Goal: Task Accomplishment & Management: Manage account settings

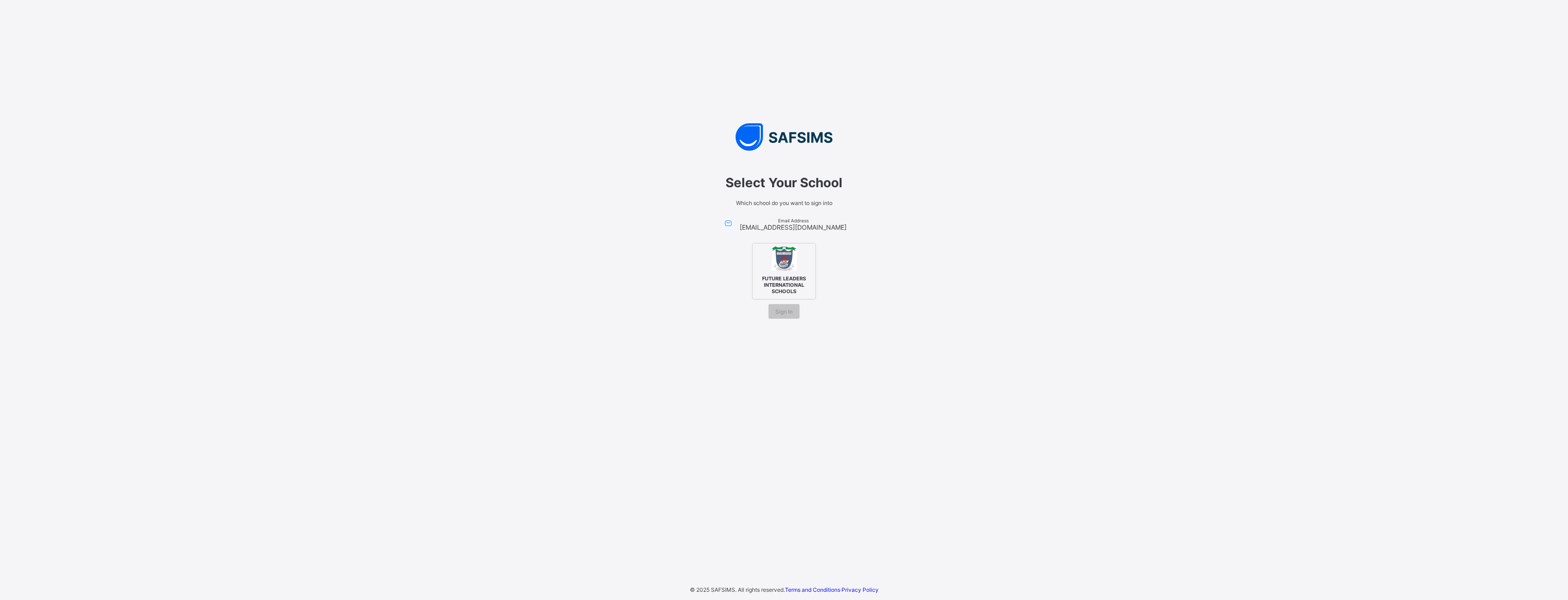
click at [791, 281] on span "FUTURE LEADERS INTERNATIONAL SCHOOLS" at bounding box center [784, 285] width 56 height 24
click at [789, 312] on span "Sign In" at bounding box center [784, 312] width 18 height 7
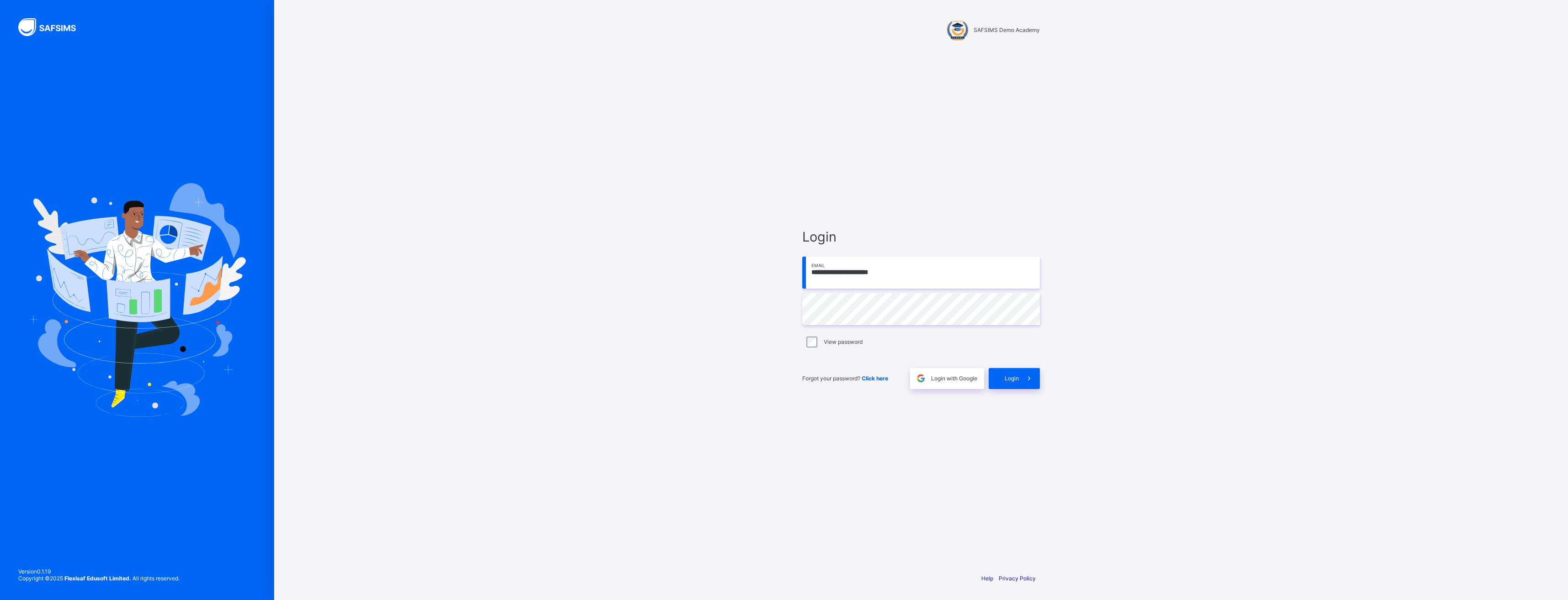
click at [822, 341] on div "View password" at bounding box center [921, 342] width 233 height 11
click at [1029, 380] on icon at bounding box center [1029, 378] width 10 height 9
click at [1011, 374] on div "Login" at bounding box center [1014, 378] width 51 height 21
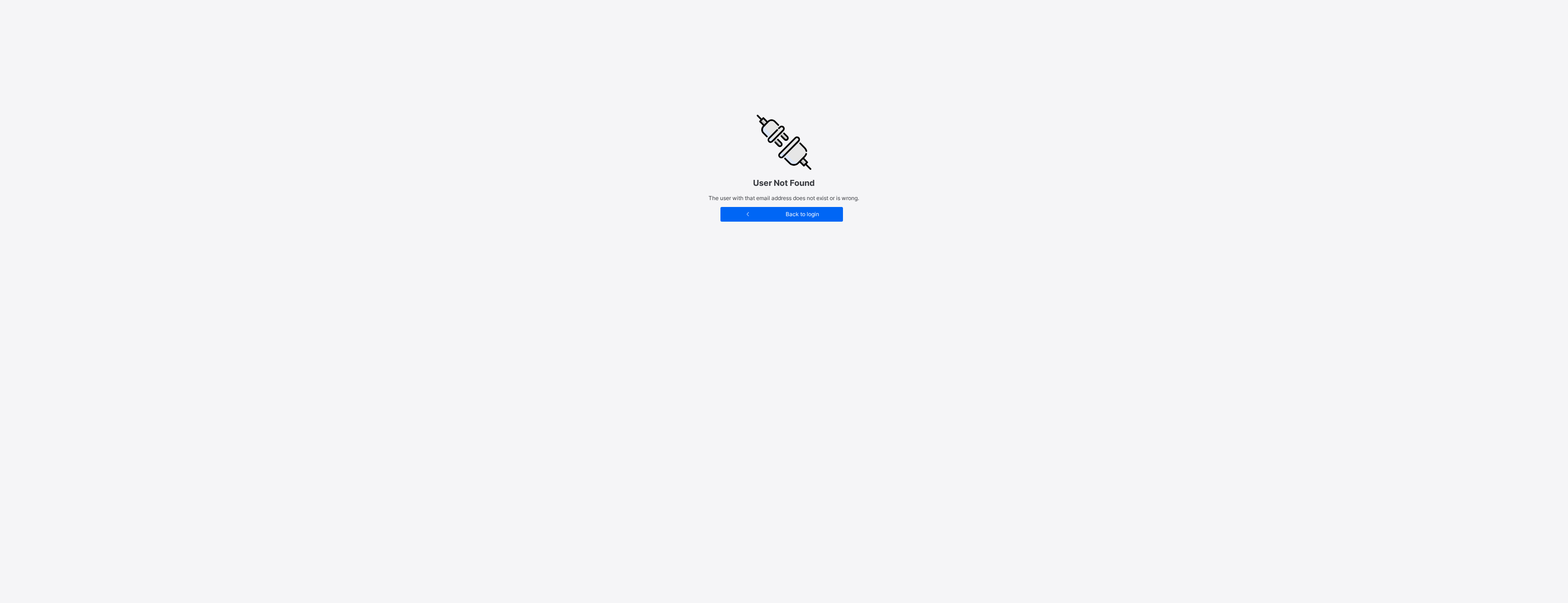
click at [779, 217] on span "Back to login" at bounding box center [802, 214] width 67 height 7
